Goal: Find specific page/section: Find specific page/section

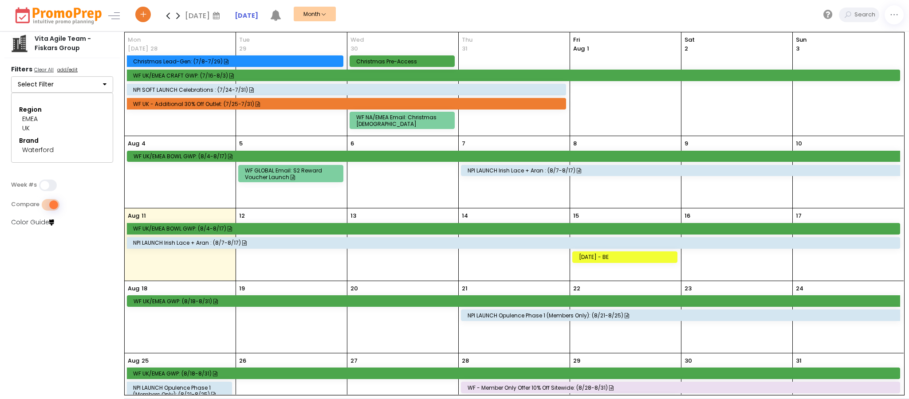
click at [75, 86] on button "Select Filter" at bounding box center [62, 84] width 102 height 17
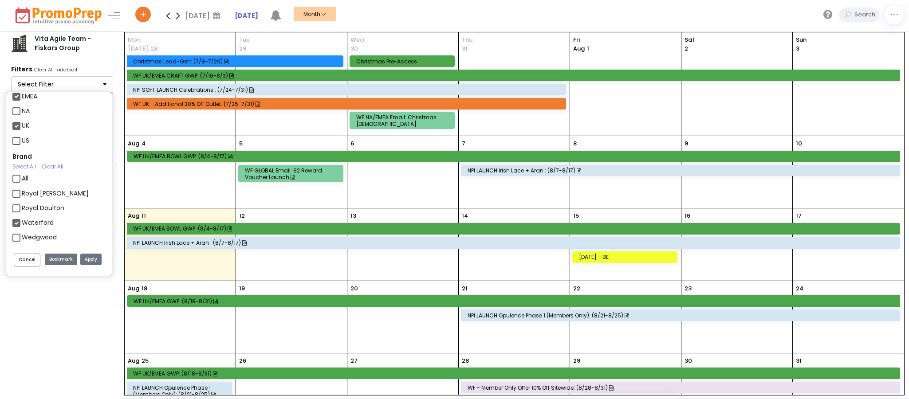
scroll to position [50, 0]
click at [22, 220] on label "Waterford" at bounding box center [38, 219] width 32 height 9
click at [22, 219] on input "Waterford" at bounding box center [25, 216] width 6 height 6
checkbox input "false"
click at [22, 232] on label "Wedgwood" at bounding box center [39, 234] width 35 height 9
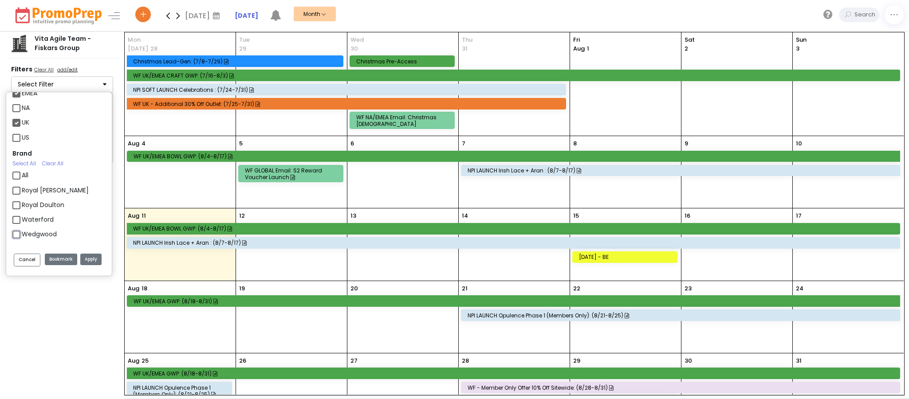
click at [22, 232] on input "Wedgwood" at bounding box center [25, 231] width 6 height 6
checkbox input "true"
click at [84, 259] on button "Apply" at bounding box center [90, 260] width 21 height 12
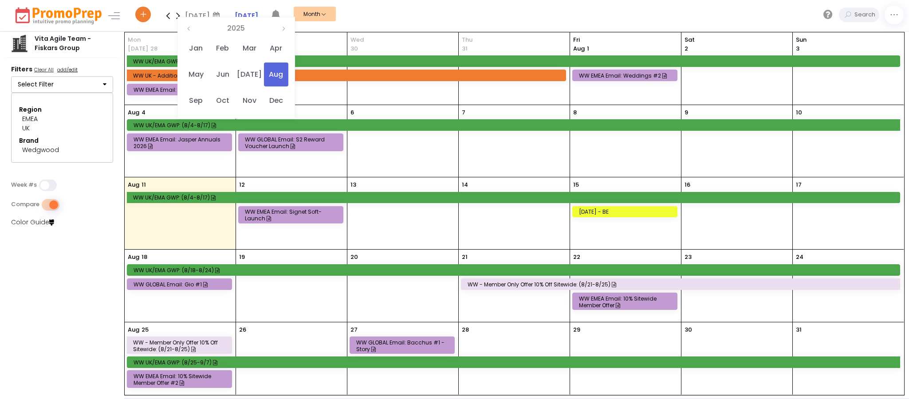
click at [197, 15] on div "[DATE]" at bounding box center [204, 15] width 38 height 13
click at [192, 26] on icon at bounding box center [188, 28] width 5 height 5
click at [280, 71] on span "Aug" at bounding box center [276, 75] width 24 height 24
